Goal: Information Seeking & Learning: Learn about a topic

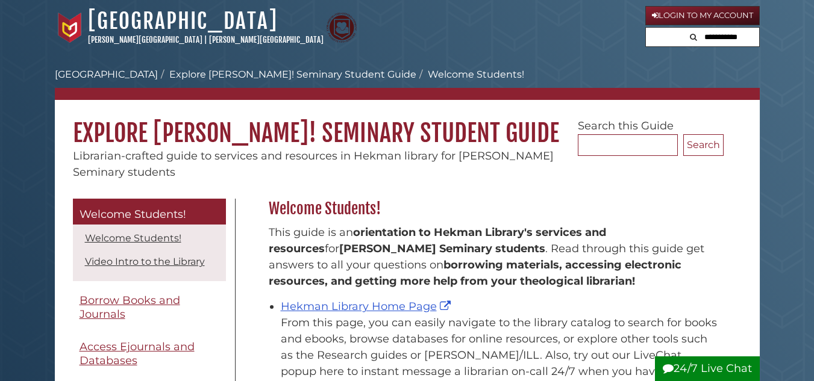
scroll to position [178, 461]
click at [703, 13] on link "Login to My Account" at bounding box center [702, 15] width 114 height 19
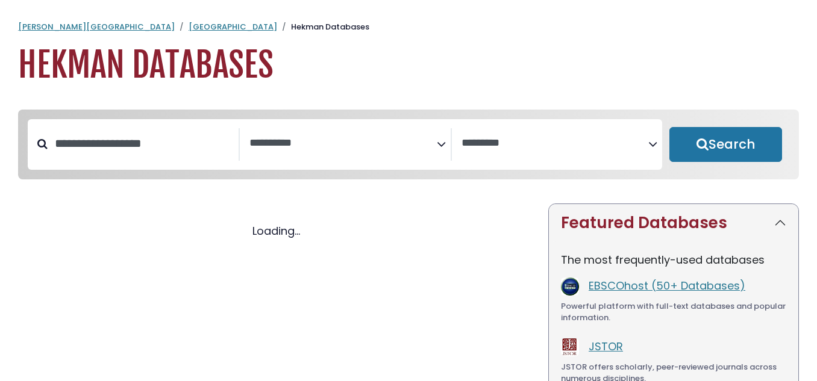
select select "Database Subject Filter"
select select "Database Vendors Filter"
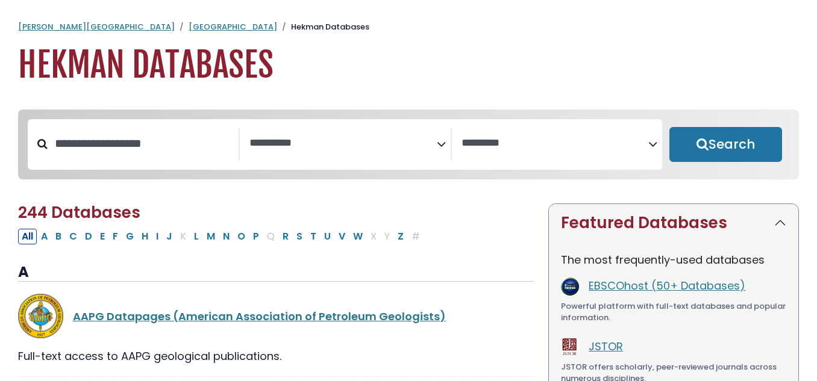
select select "Database Subject Filter"
select select "Database Vendors Filter"
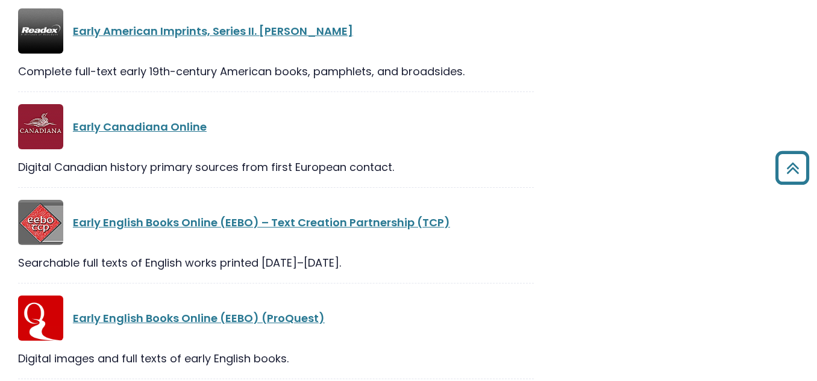
scroll to position [7829, 0]
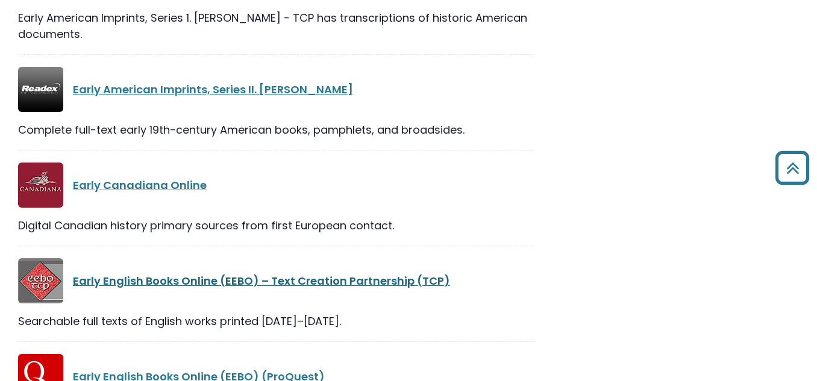
click at [125, 273] on link "Early English Books Online (EEBO) – Text Creation Partnership (TCP)" at bounding box center [261, 280] width 377 height 15
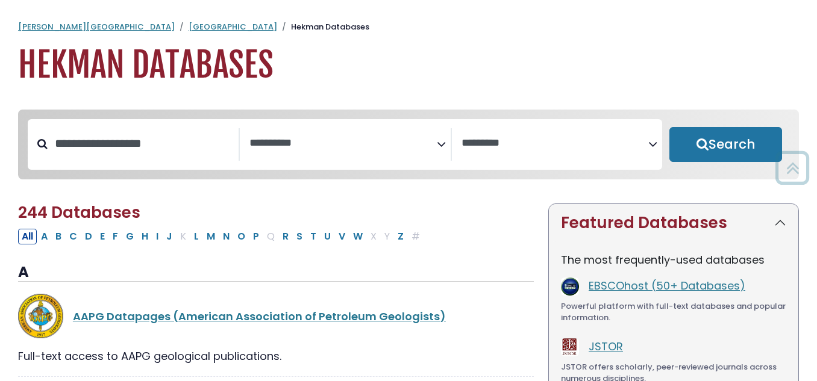
select select "Database Subject Filter"
select select "Database Vendors Filter"
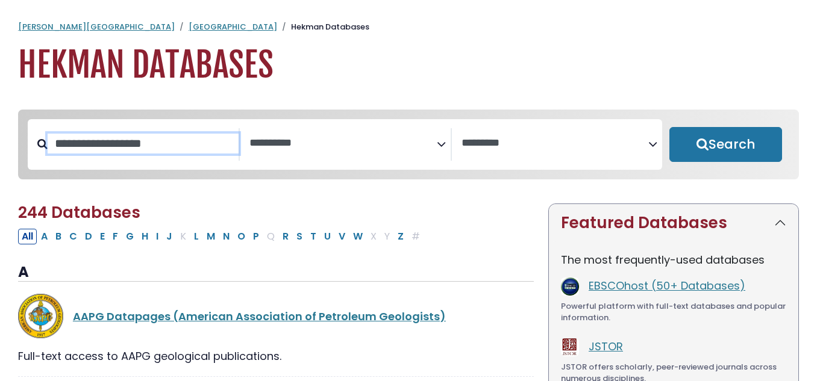
click at [149, 149] on input "Search database by title or keyword" at bounding box center [143, 144] width 191 height 20
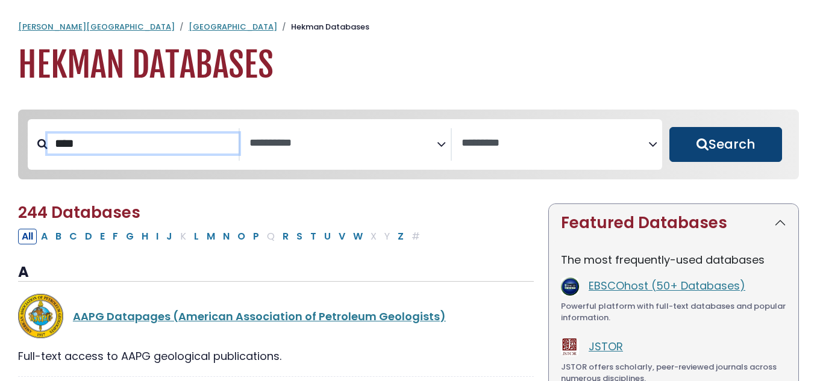
type input "****"
click at [706, 145] on button "Search" at bounding box center [725, 144] width 113 height 35
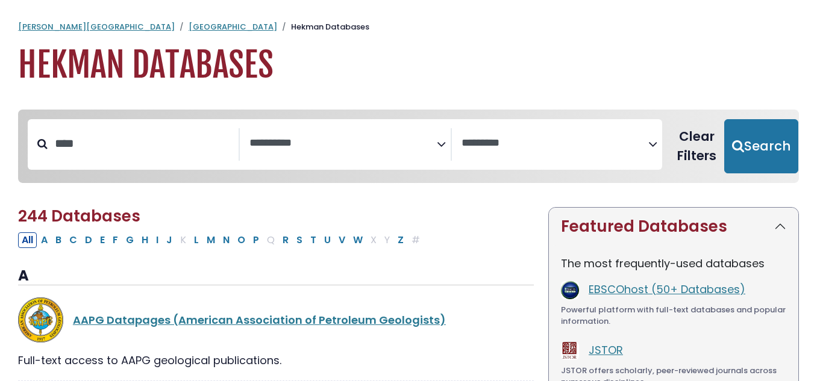
select select "Database Subject Filter"
select select "Database Vendors Filter"
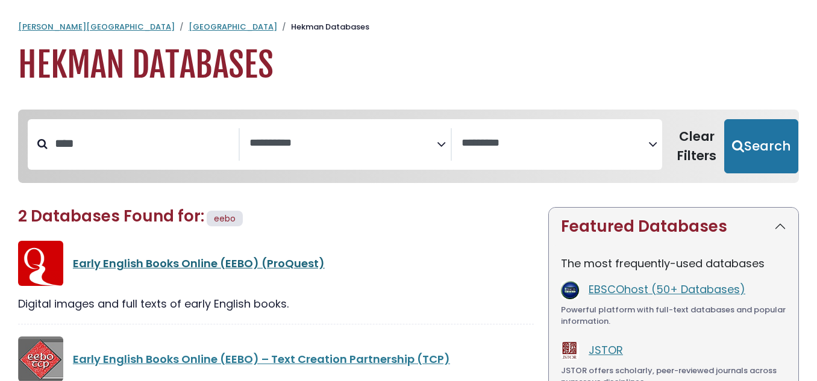
click at [145, 263] on link "Early English Books Online (EEBO) (ProQuest)" at bounding box center [199, 263] width 252 height 15
